Goal: Information Seeking & Learning: Learn about a topic

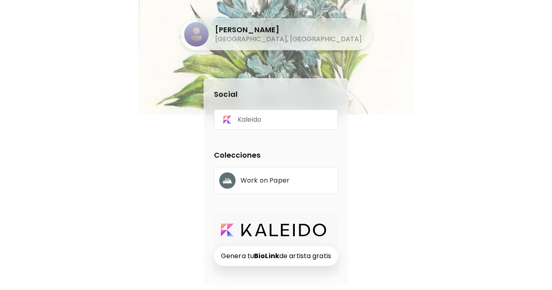
click at [179, 169] on div "[PERSON_NAME] [GEOGRAPHIC_DATA], [GEOGRAPHIC_DATA] Social Kaleido Colecciones W…" at bounding box center [276, 143] width 242 height 286
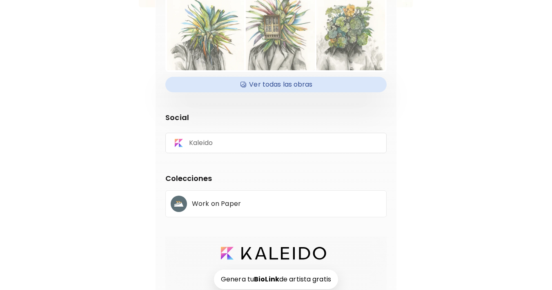
scroll to position [126, 0]
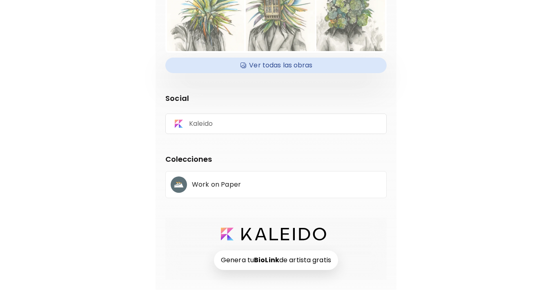
click at [277, 69] on h4 "Ver todas las obras" at bounding box center [276, 65] width 212 height 12
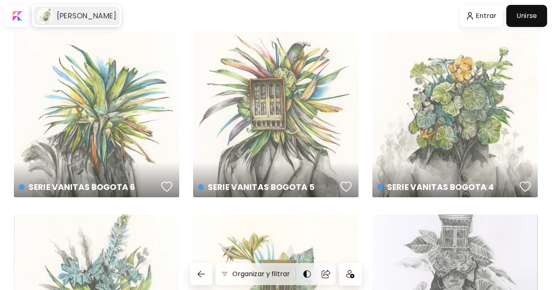
click at [75, 16] on h6 "[PERSON_NAME]" at bounding box center [87, 16] width 60 height 10
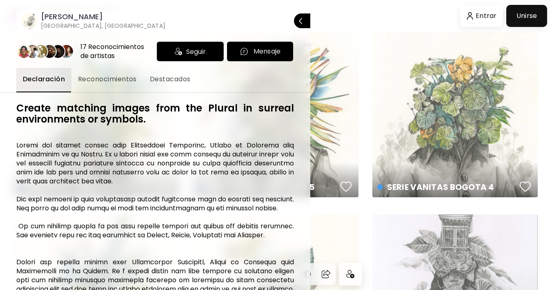
click at [116, 80] on span "Reconocimientos" at bounding box center [107, 79] width 59 height 10
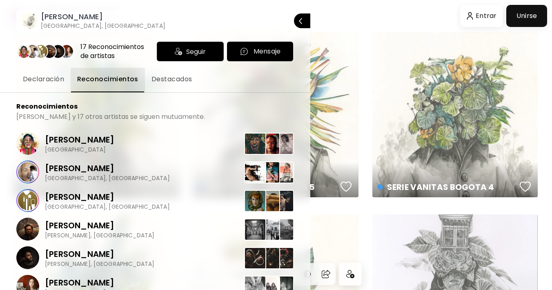
click at [174, 78] on span "Destacados" at bounding box center [172, 79] width 41 height 10
